Goal: Check status: Check status

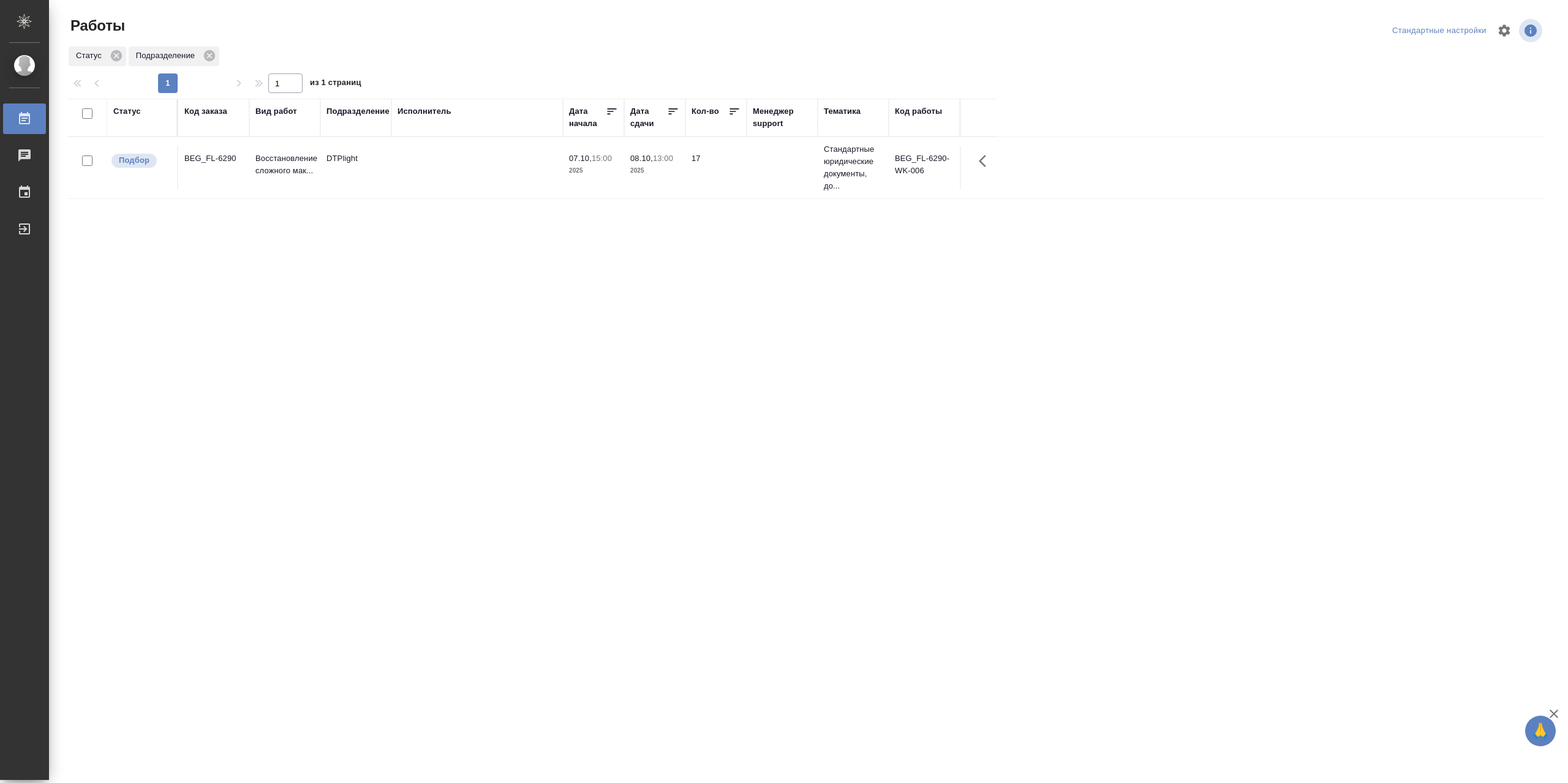
click at [129, 115] on div "Статус" at bounding box center [126, 111] width 27 height 13
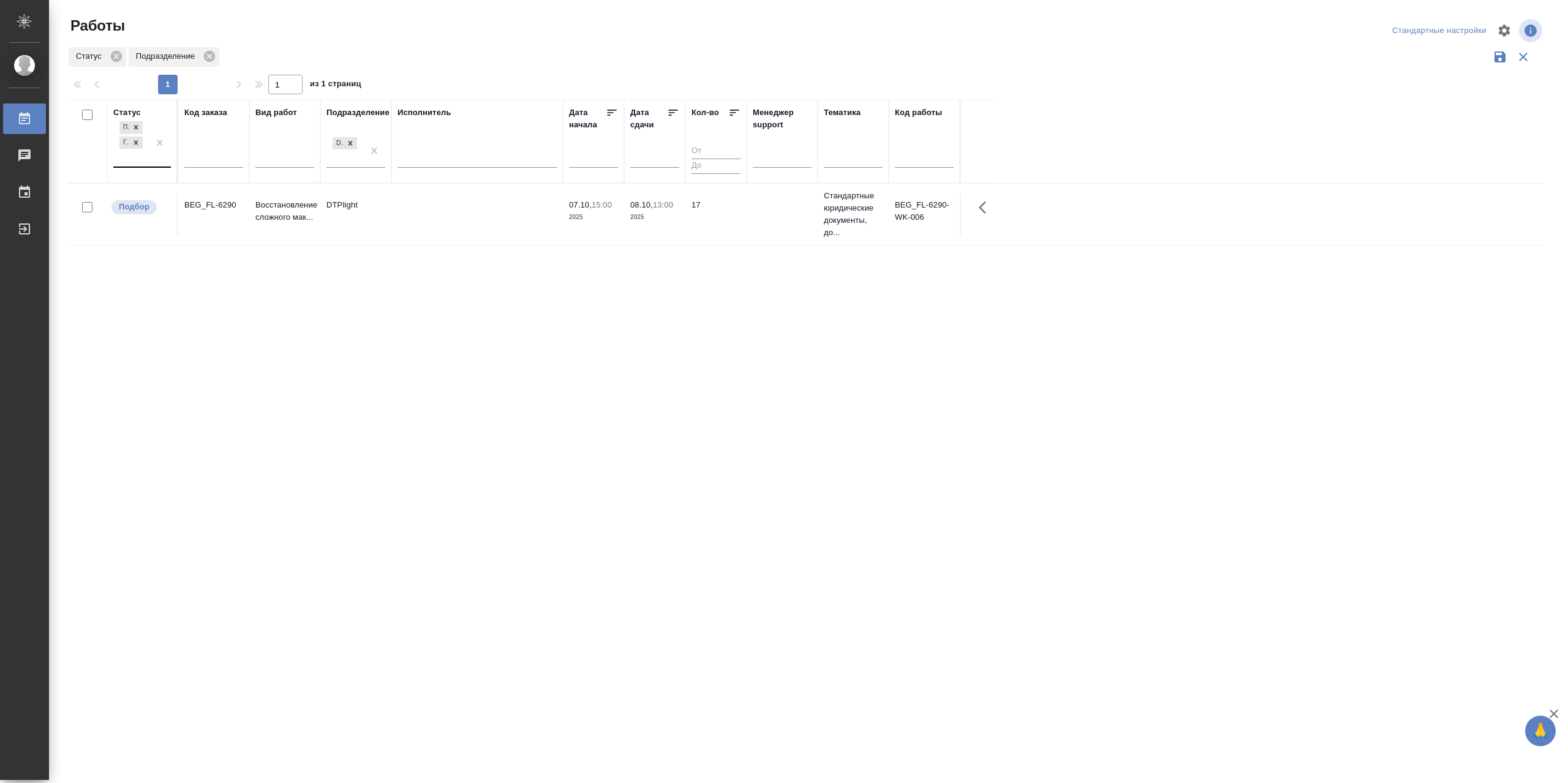
click at [150, 166] on div at bounding box center [160, 142] width 22 height 48
click at [210, 248] on div "В работе" at bounding box center [276, 239] width 184 height 22
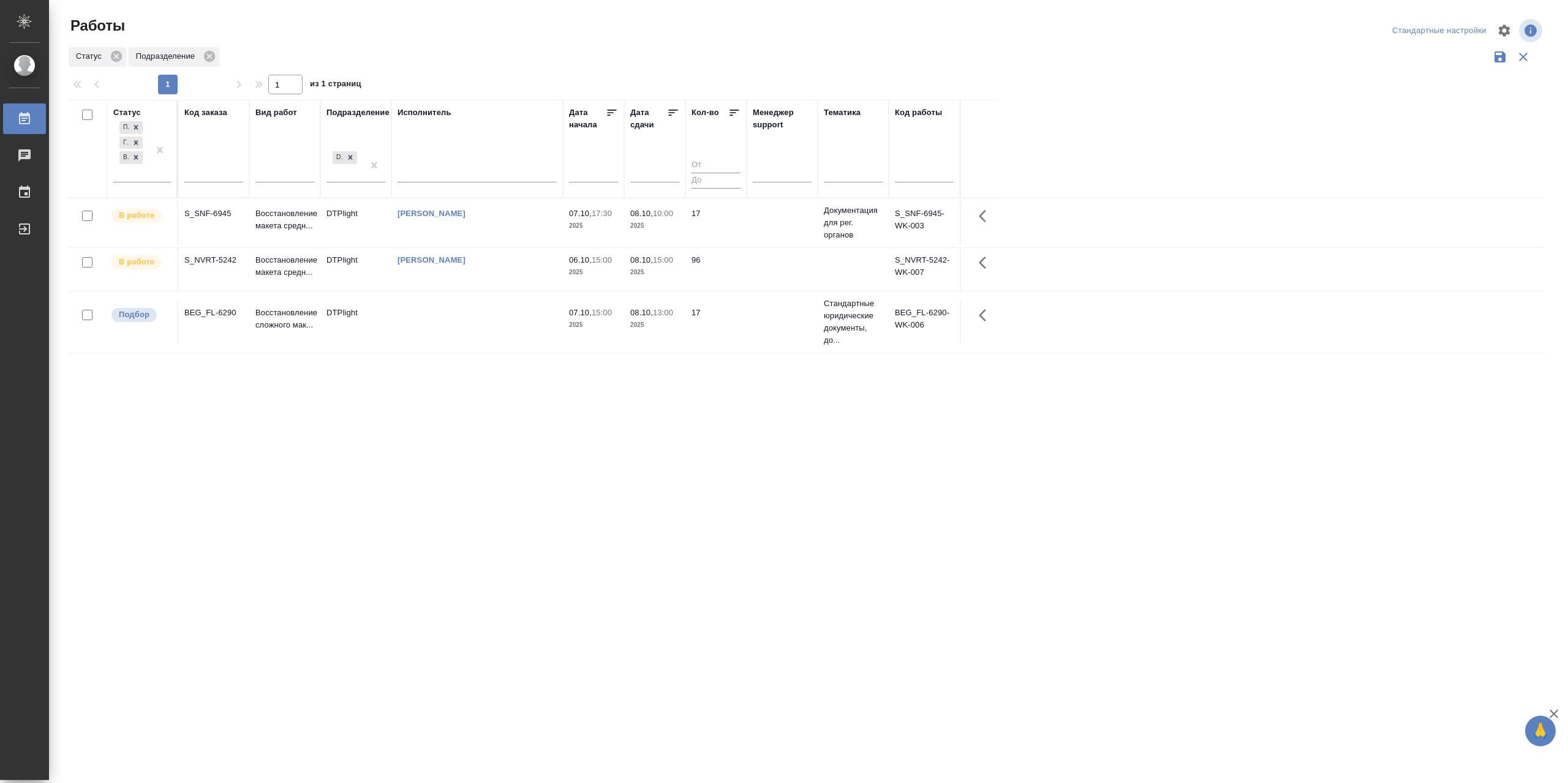
click at [476, 243] on td "[PERSON_NAME]" at bounding box center [477, 223] width 172 height 43
click at [476, 242] on td "[PERSON_NAME]" at bounding box center [477, 223] width 172 height 43
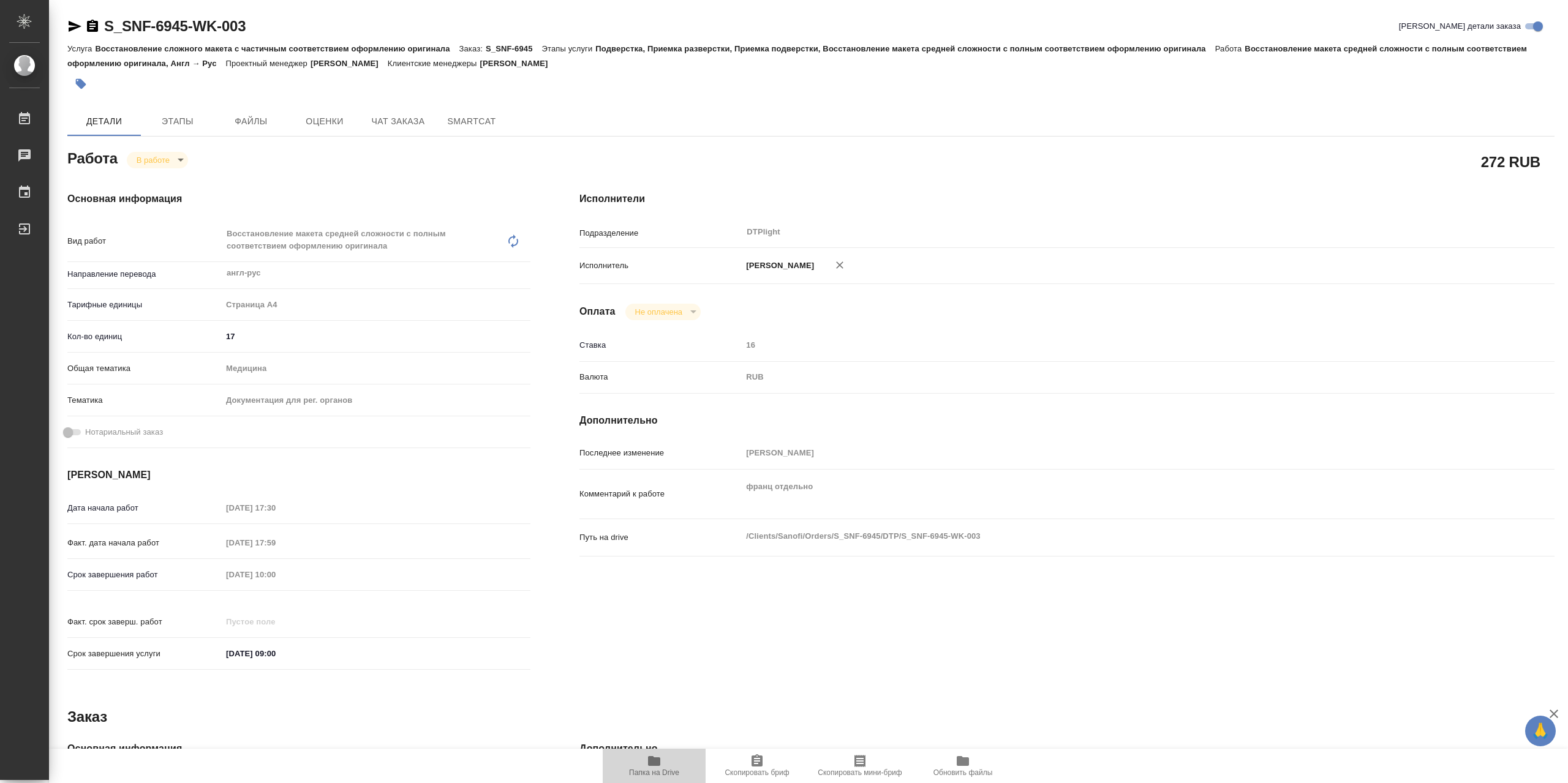
click at [647, 755] on icon "button" at bounding box center [654, 761] width 15 height 15
